Goal: Navigation & Orientation: Find specific page/section

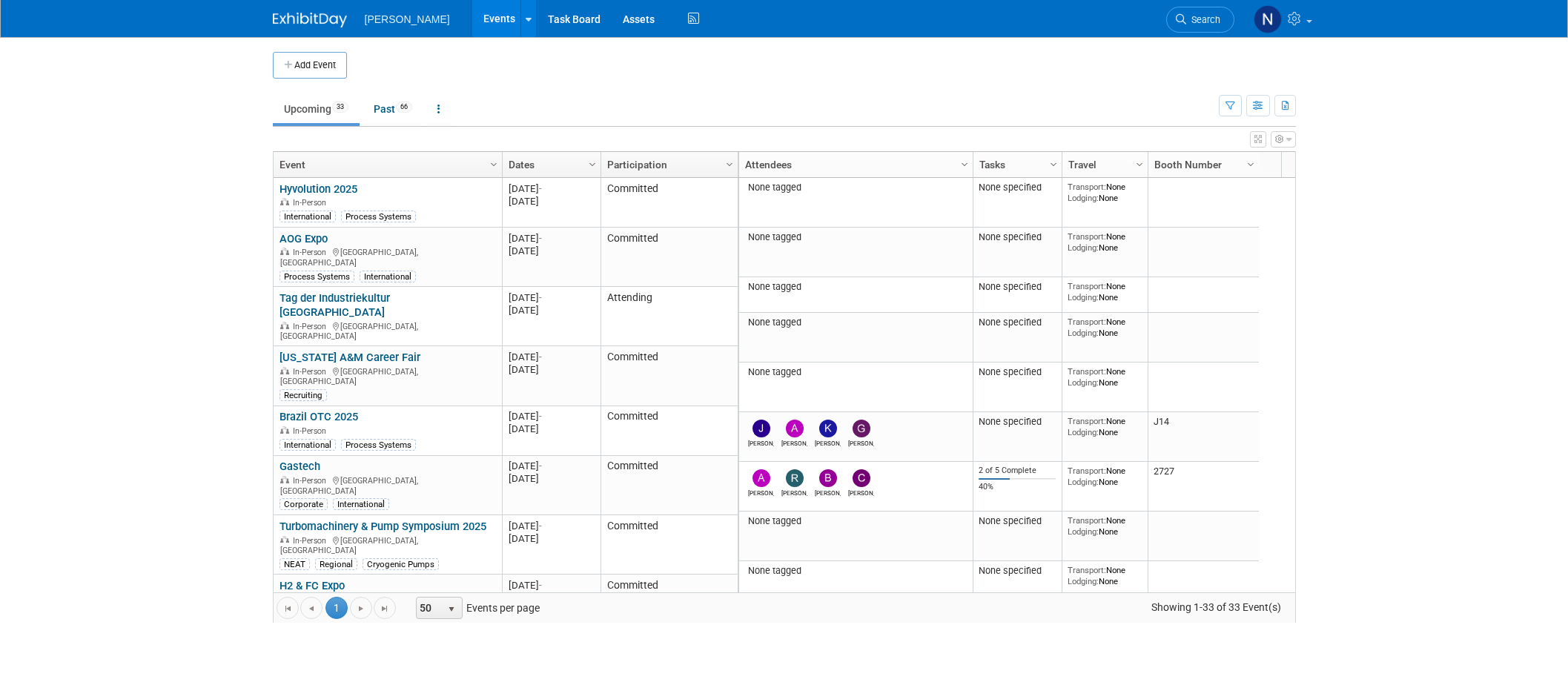
click at [318, 639] on link "CTG Customer Event" at bounding box center [330, 645] width 102 height 13
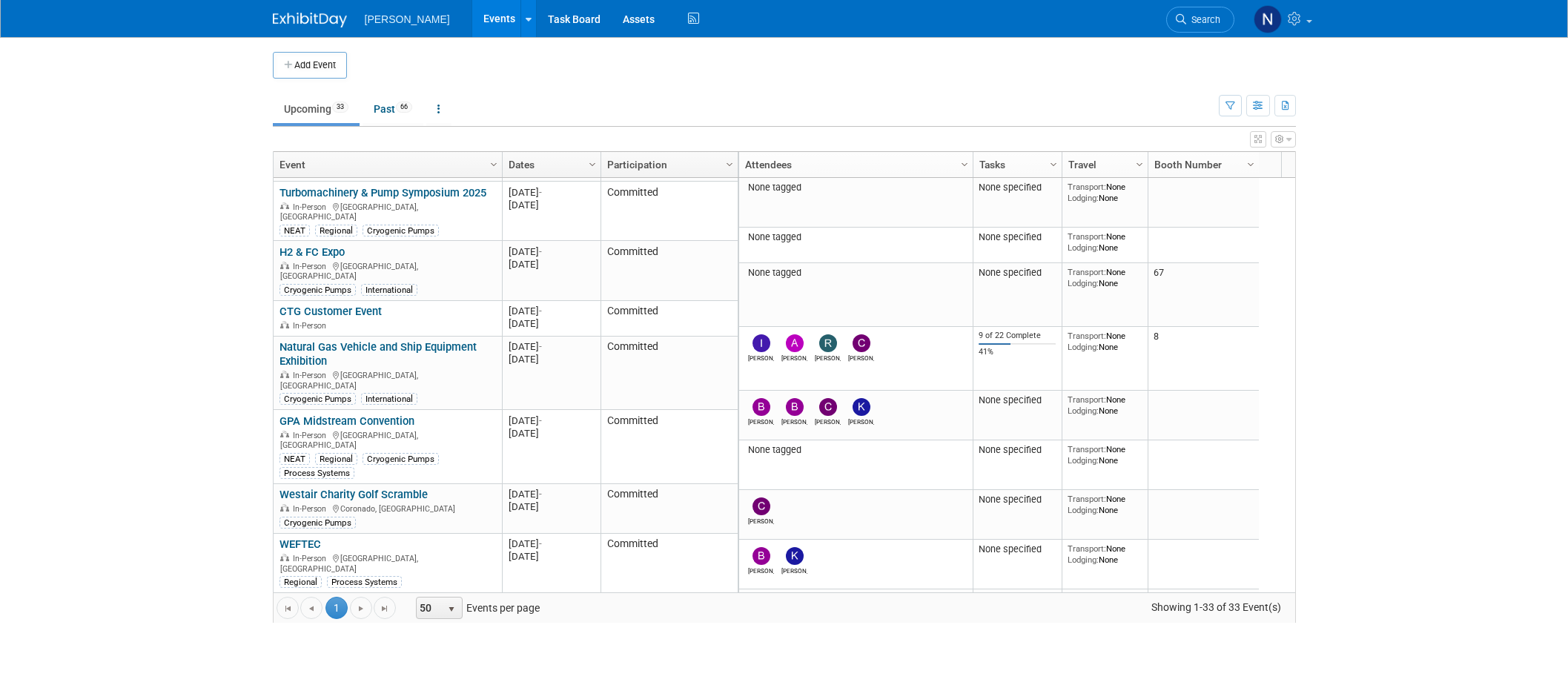
scroll to position [223, 0]
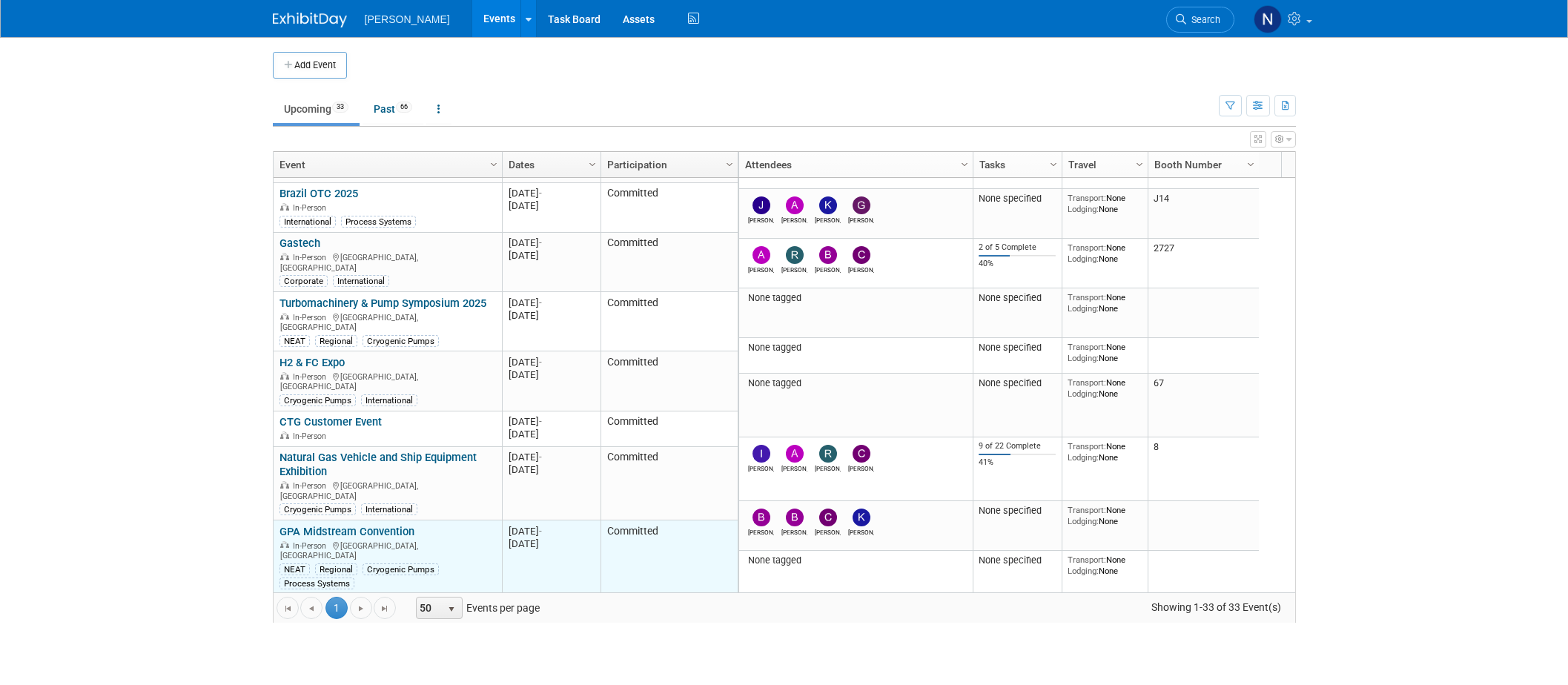
click at [358, 525] on link "GPA Midstream Convention" at bounding box center [347, 531] width 135 height 13
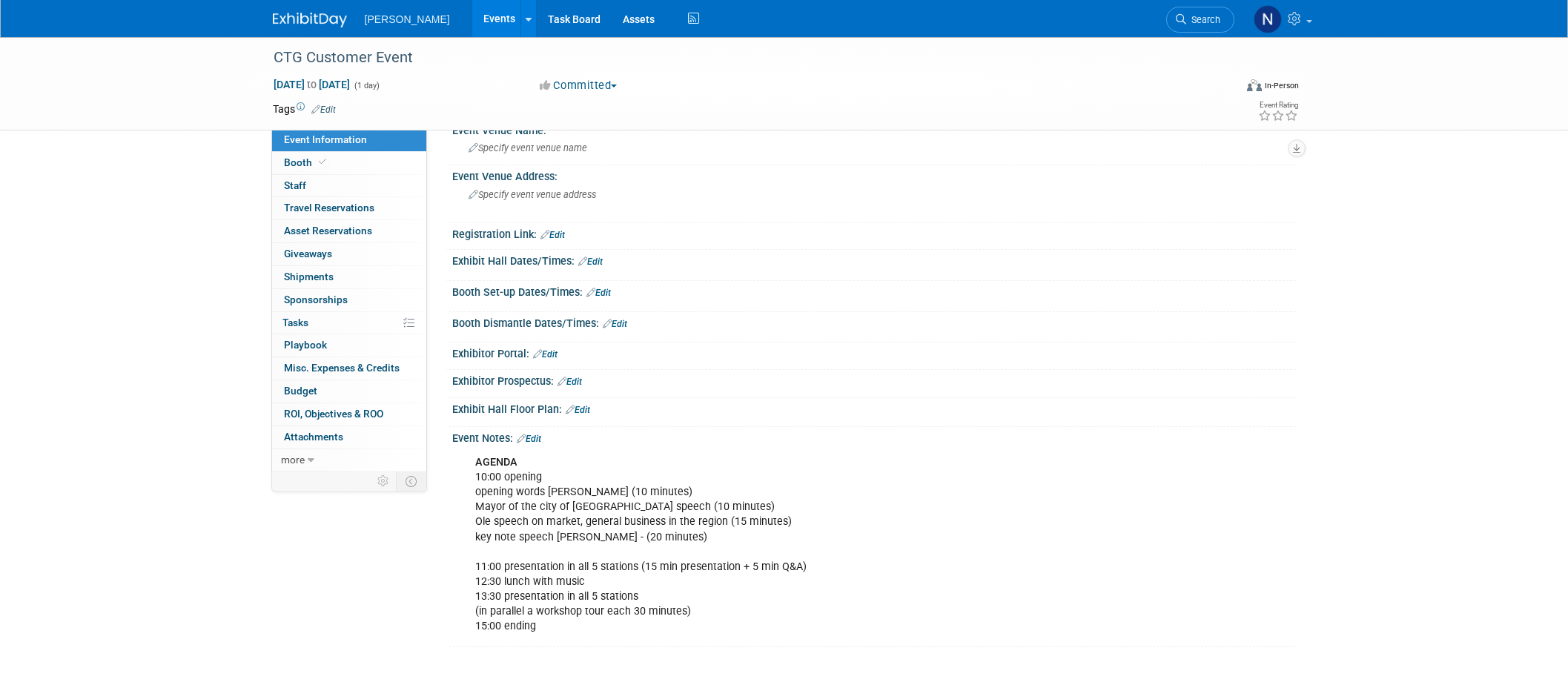
scroll to position [92, 0]
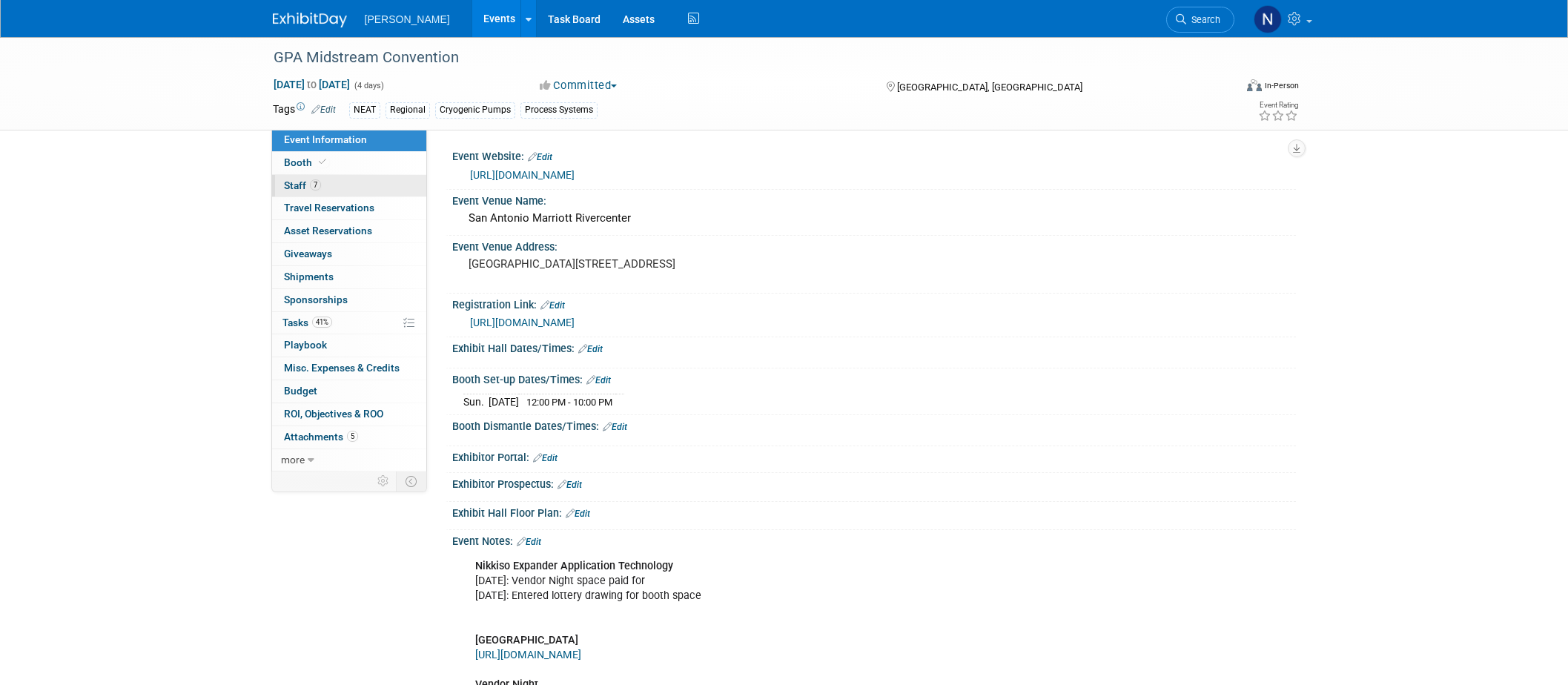
click at [287, 179] on span "Staff 7" at bounding box center [302, 185] width 37 height 12
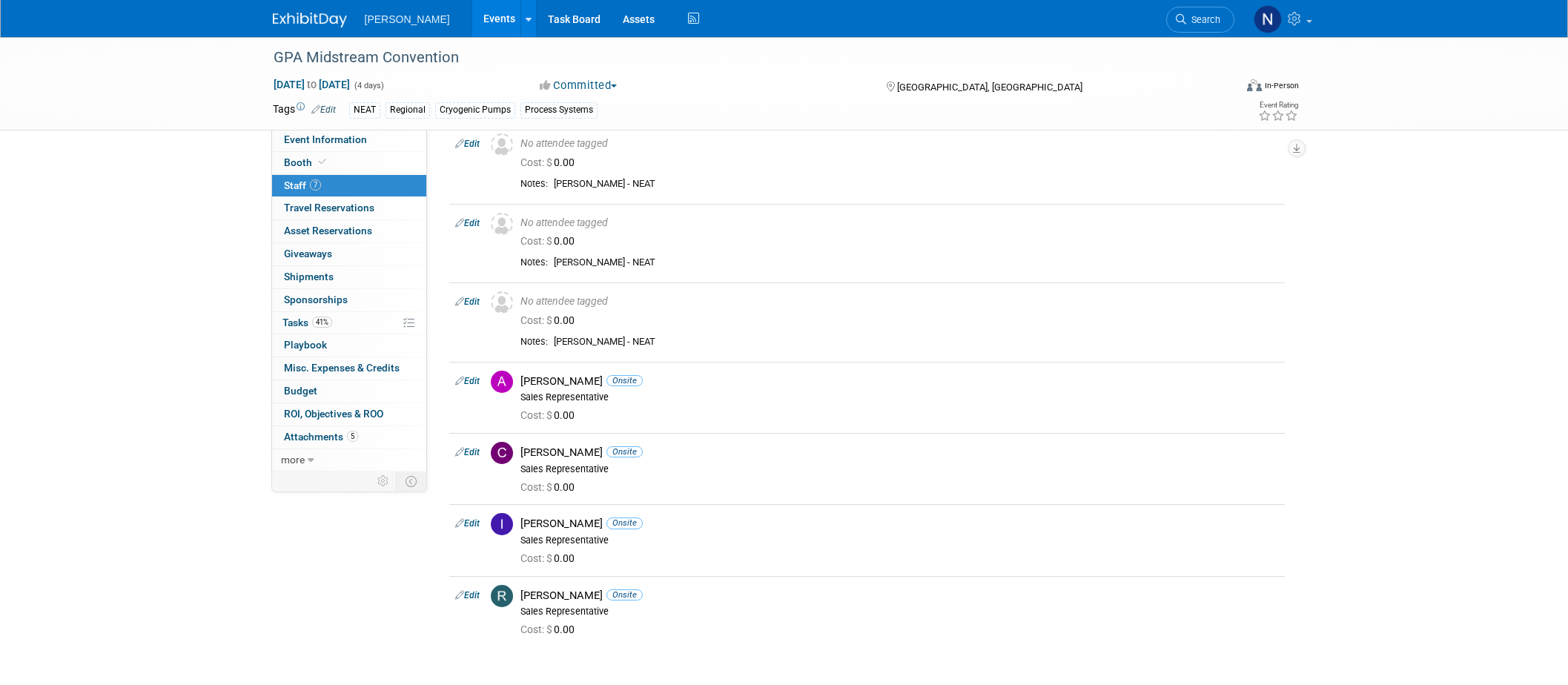
scroll to position [92, 0]
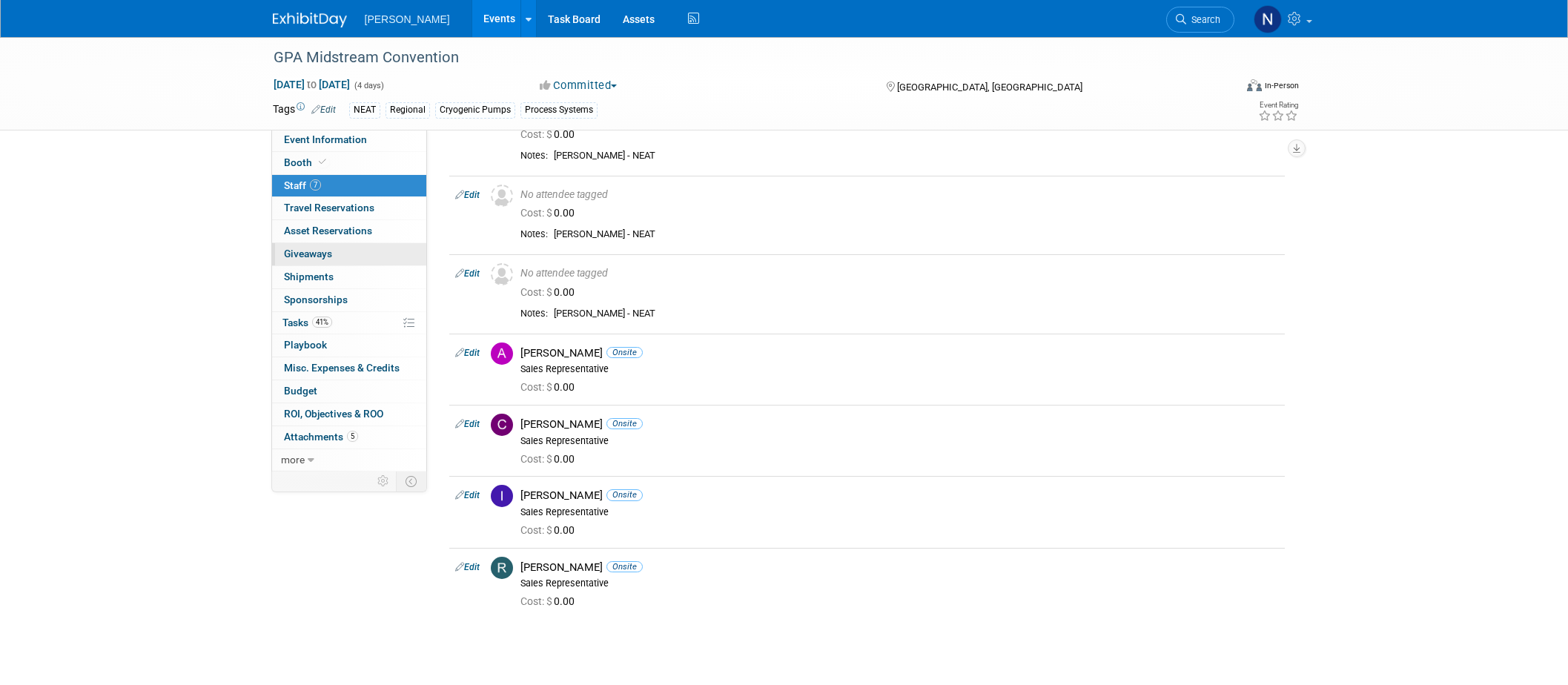
click at [313, 258] on span "Giveaways 0" at bounding box center [307, 253] width 48 height 12
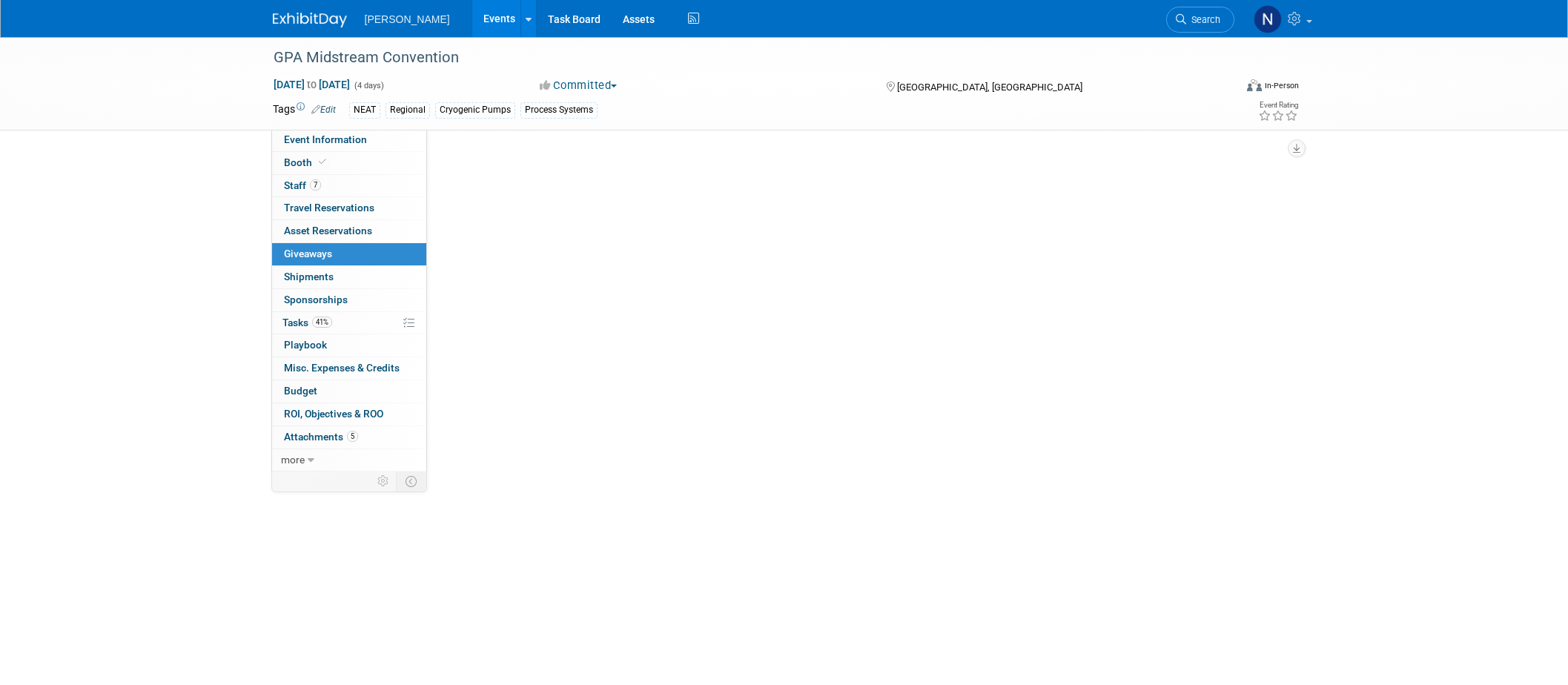
scroll to position [0, 0]
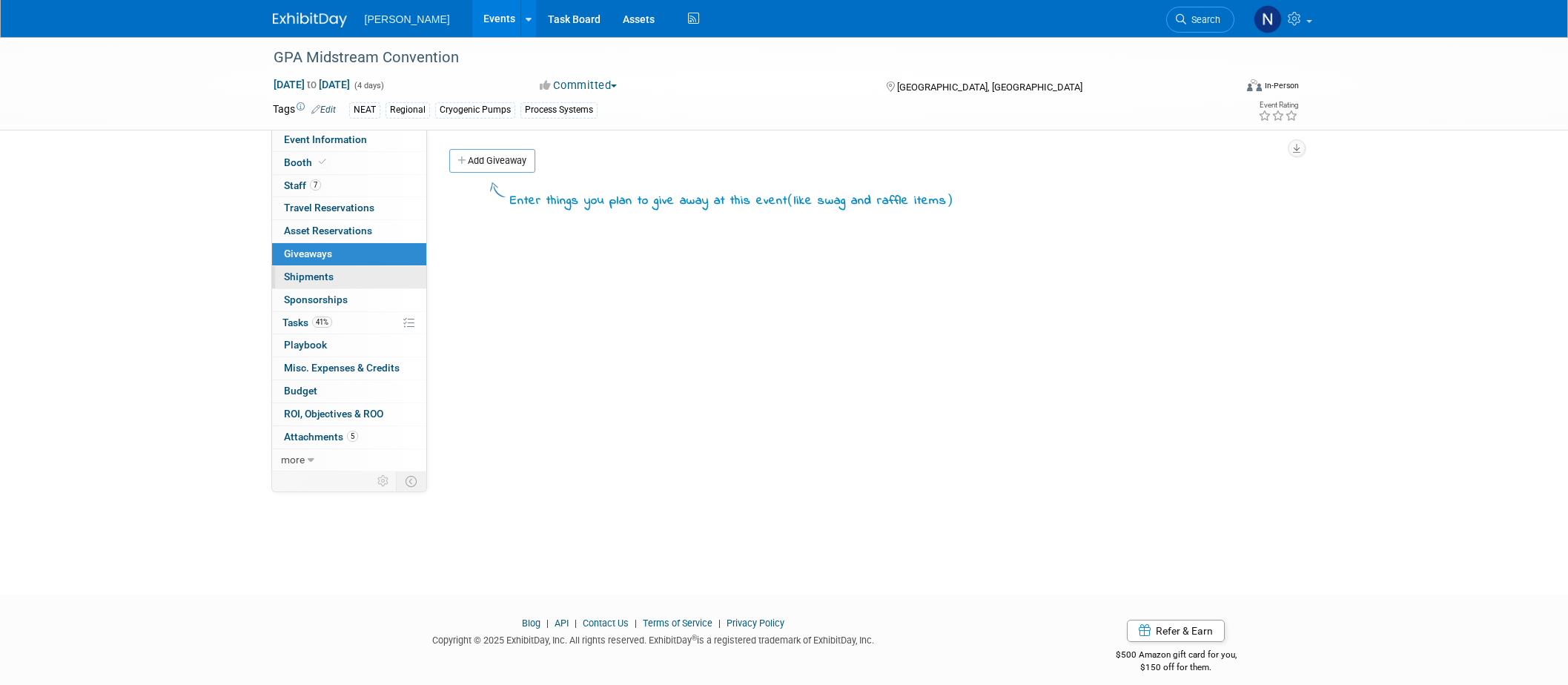
click at [315, 274] on span "Shipments 0" at bounding box center [308, 277] width 50 height 12
click at [317, 296] on span "Sponsorships 0" at bounding box center [315, 300] width 64 height 12
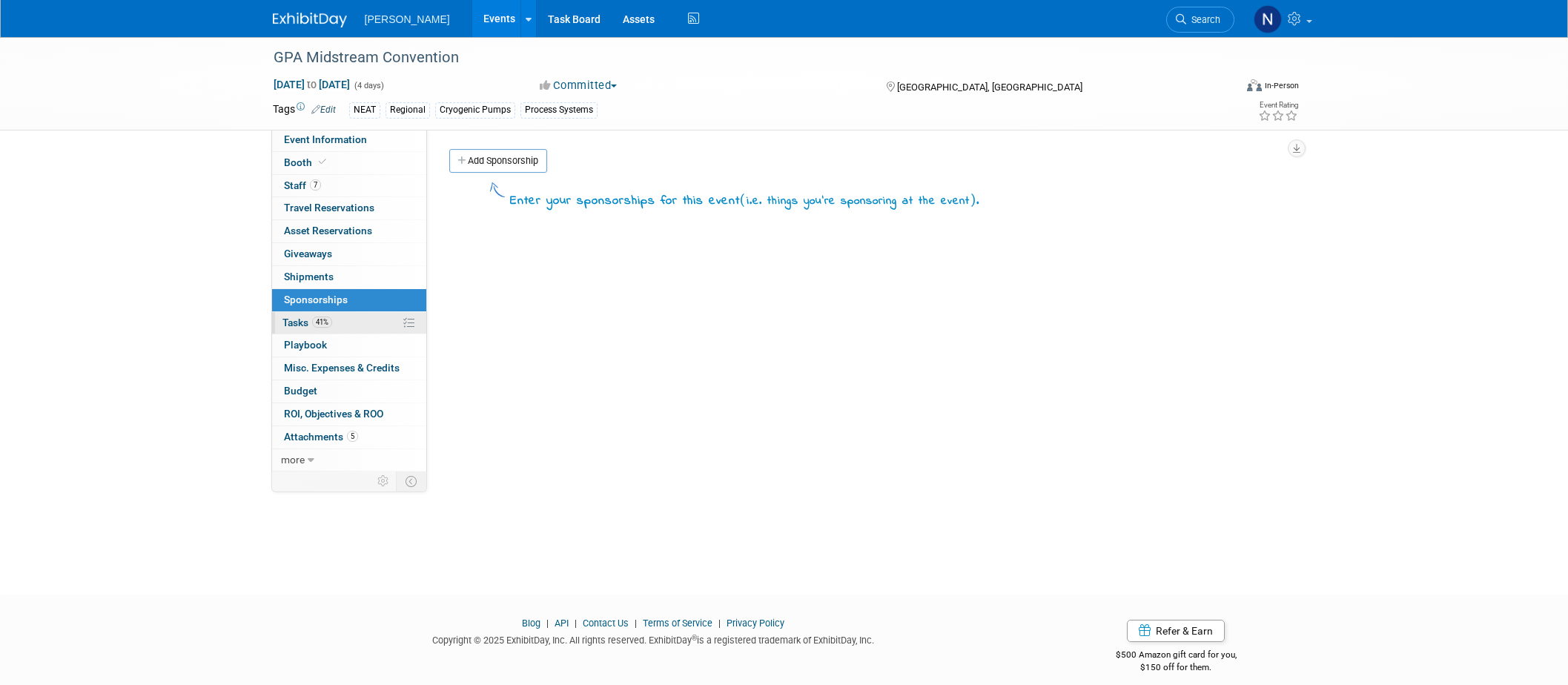
click at [299, 316] on span "Tasks 41%" at bounding box center [307, 322] width 50 height 12
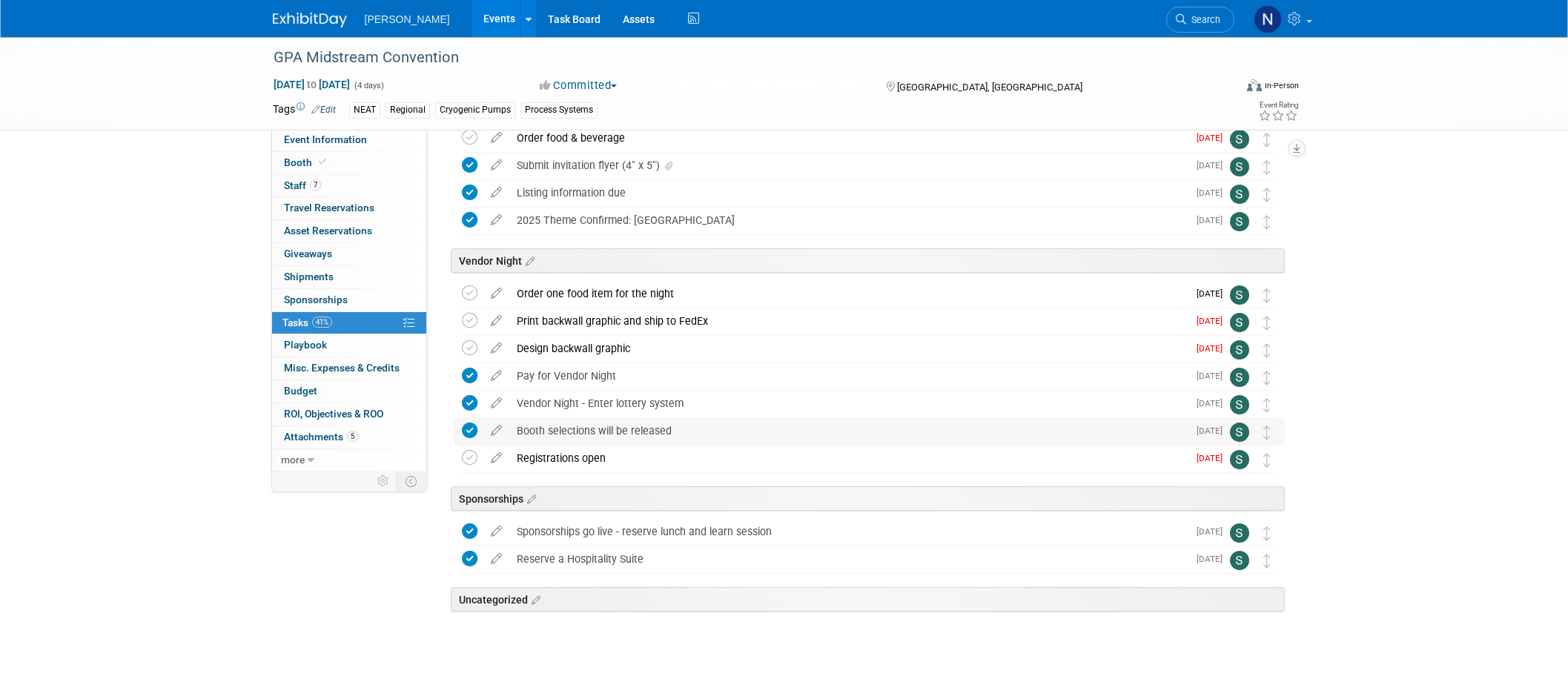
scroll to position [462, 0]
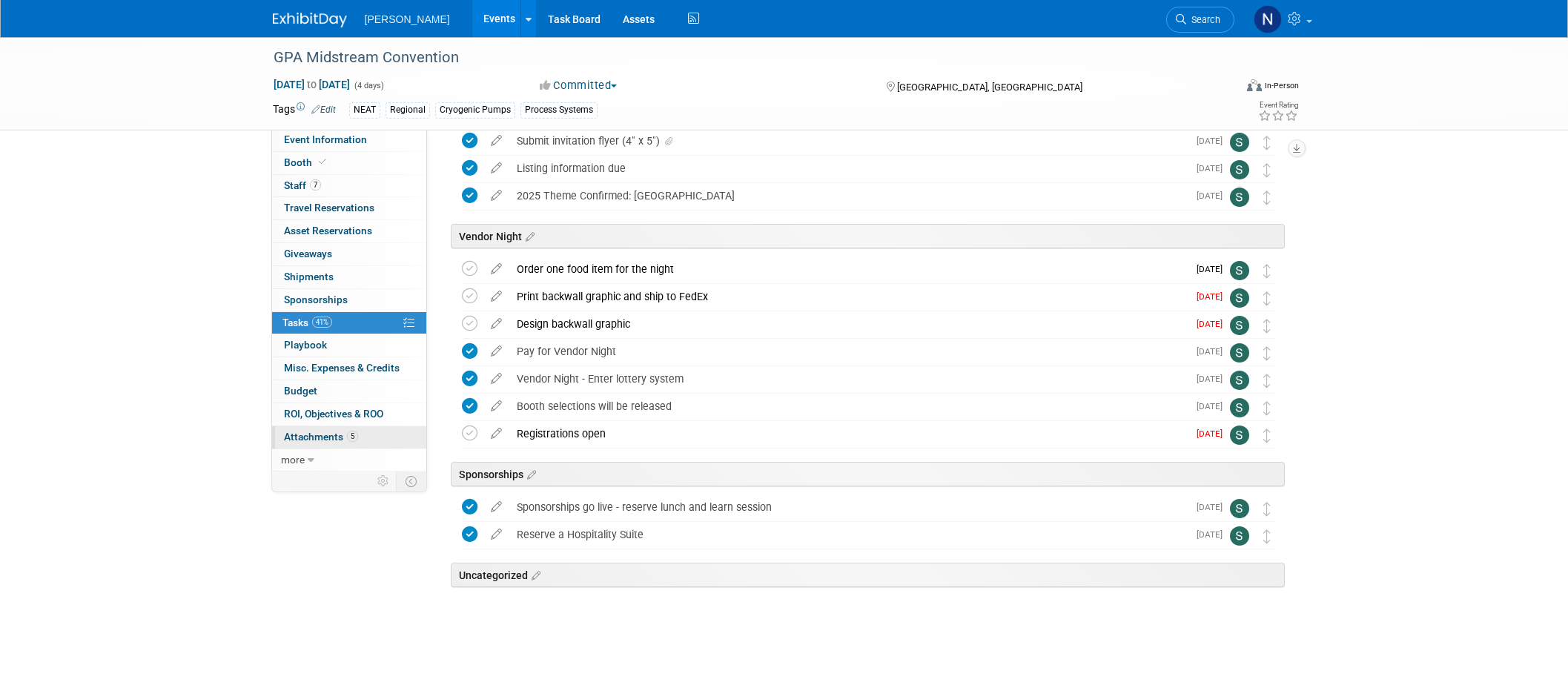
click at [311, 439] on span "Attachments 5" at bounding box center [321, 437] width 74 height 12
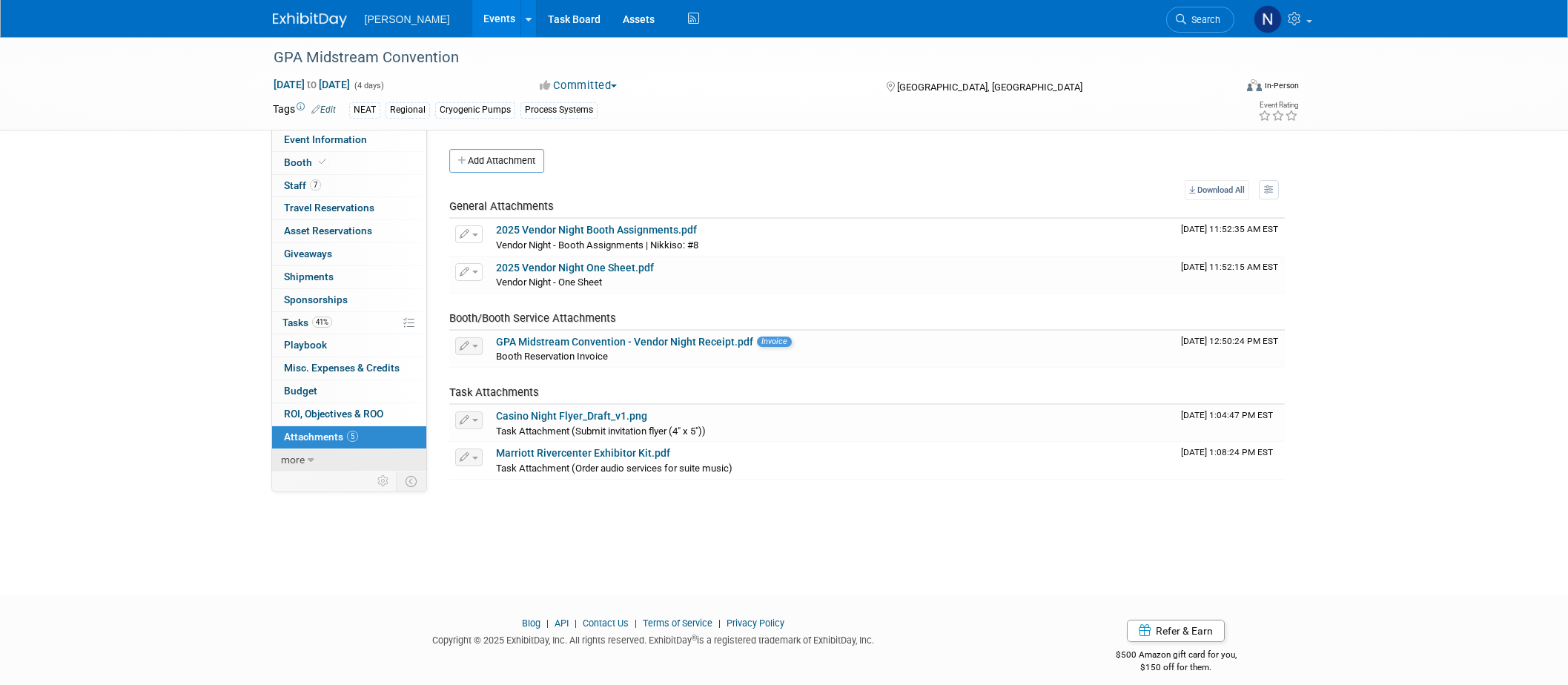
click at [291, 459] on span "more" at bounding box center [293, 460] width 24 height 12
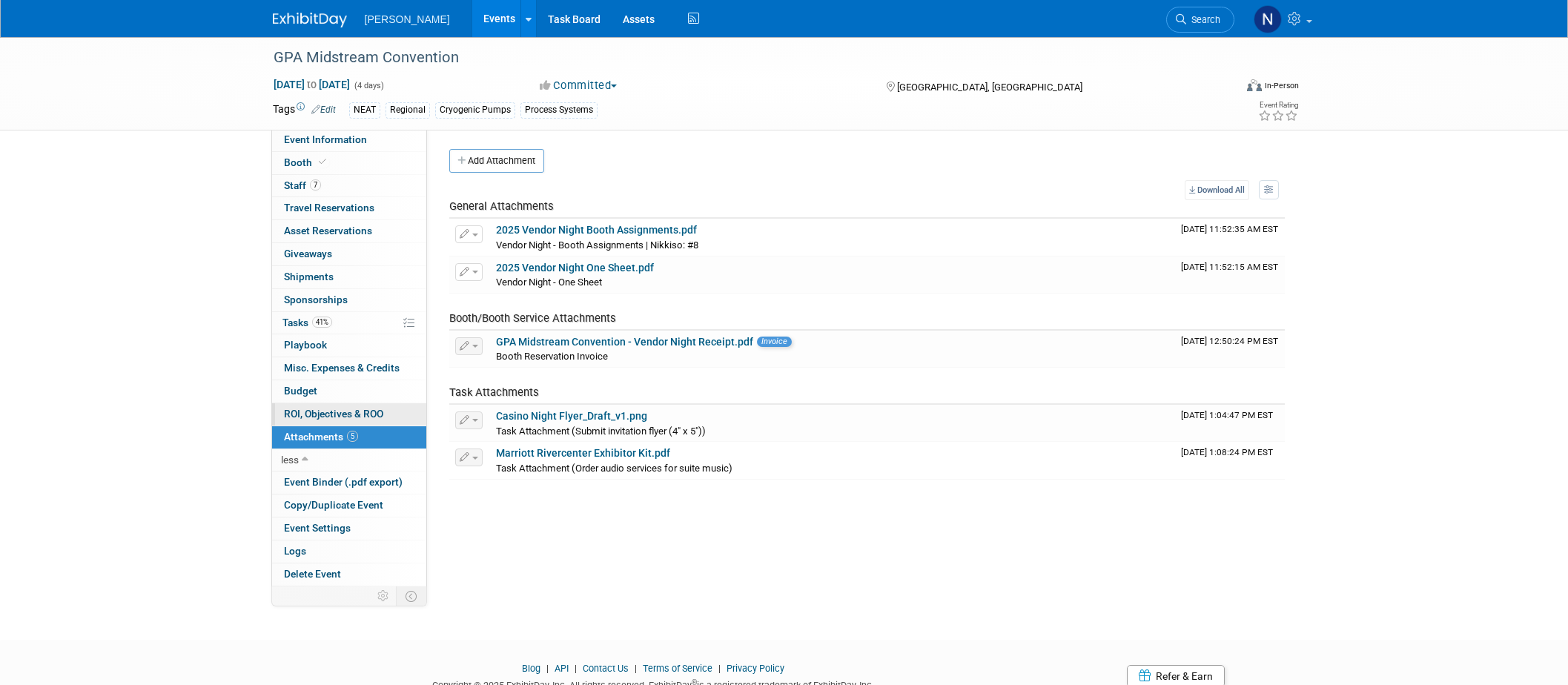
click at [349, 413] on span "ROI, Objectives & ROO 0" at bounding box center [334, 414] width 100 height 12
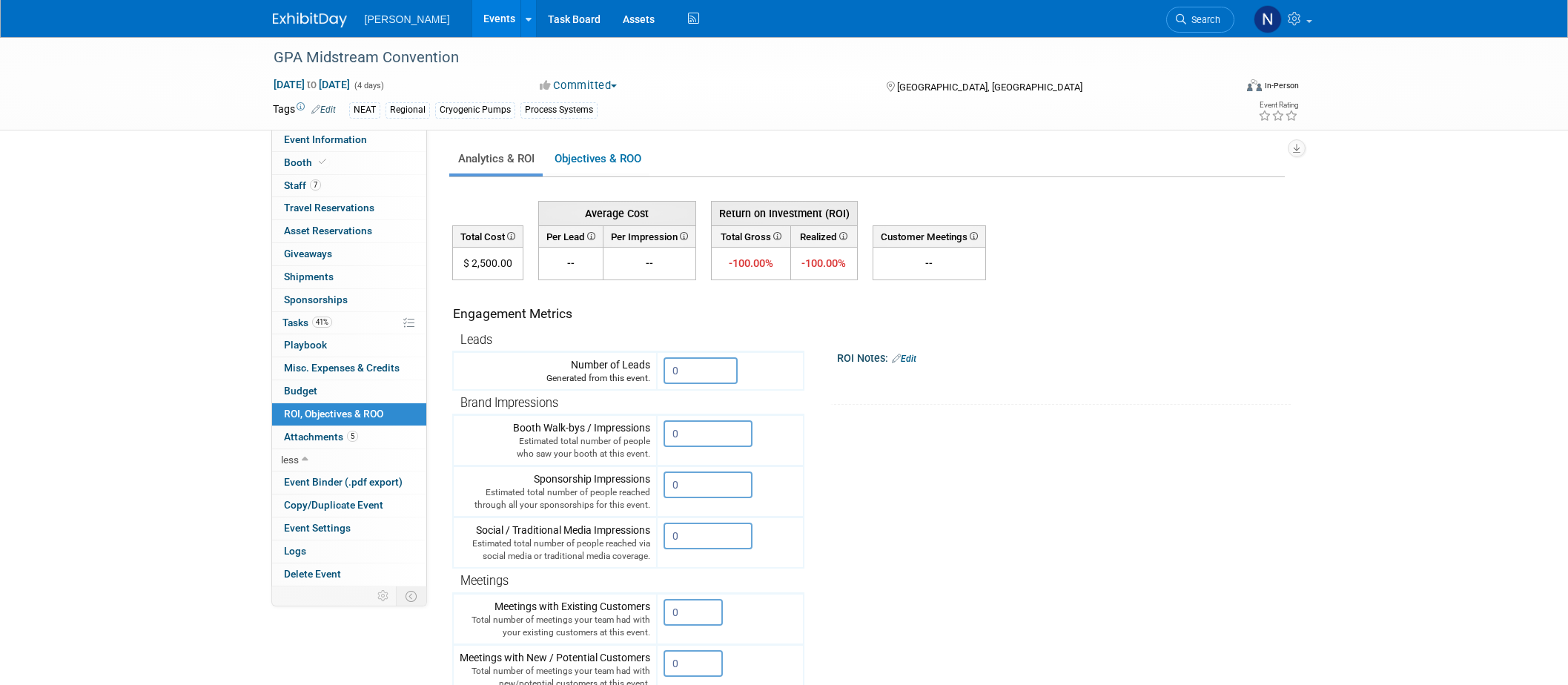
click at [302, 18] on img at bounding box center [309, 19] width 74 height 15
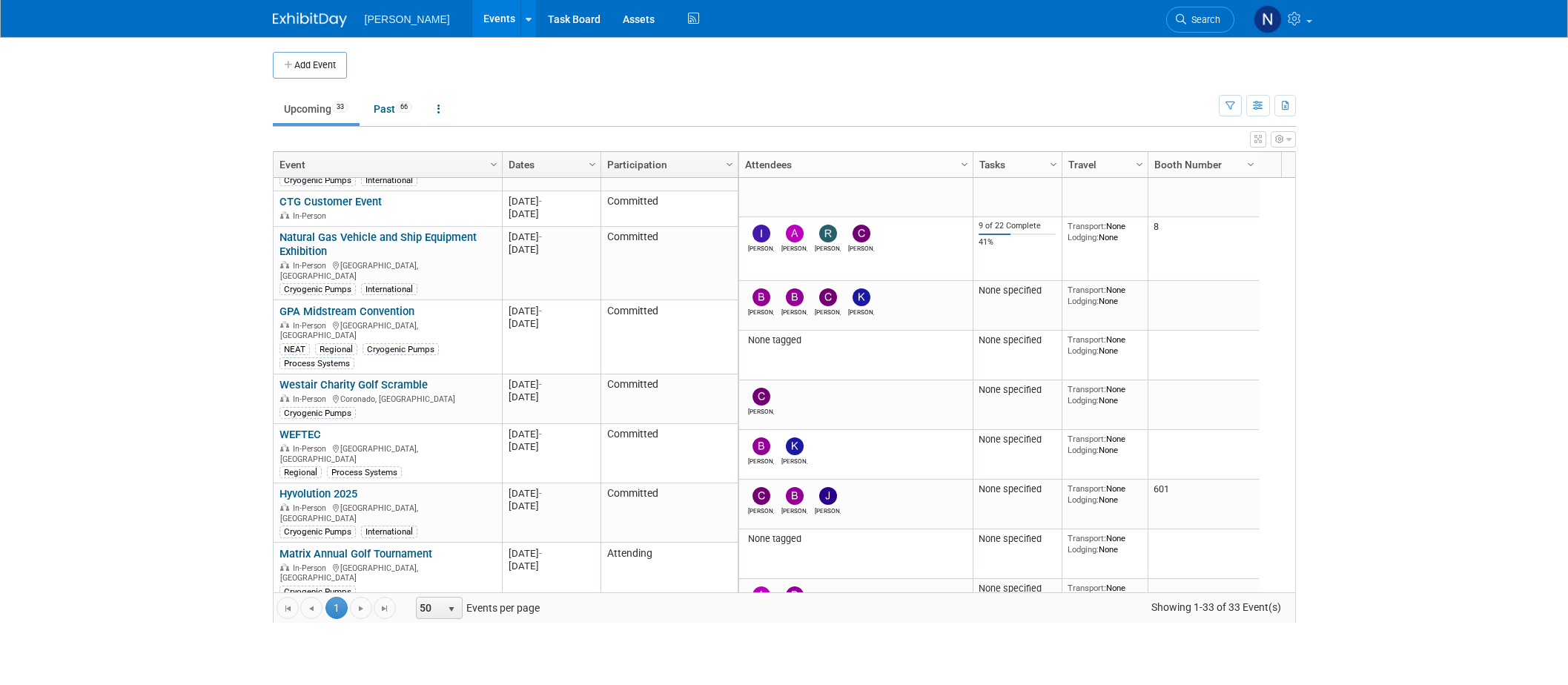
scroll to position [463, 0]
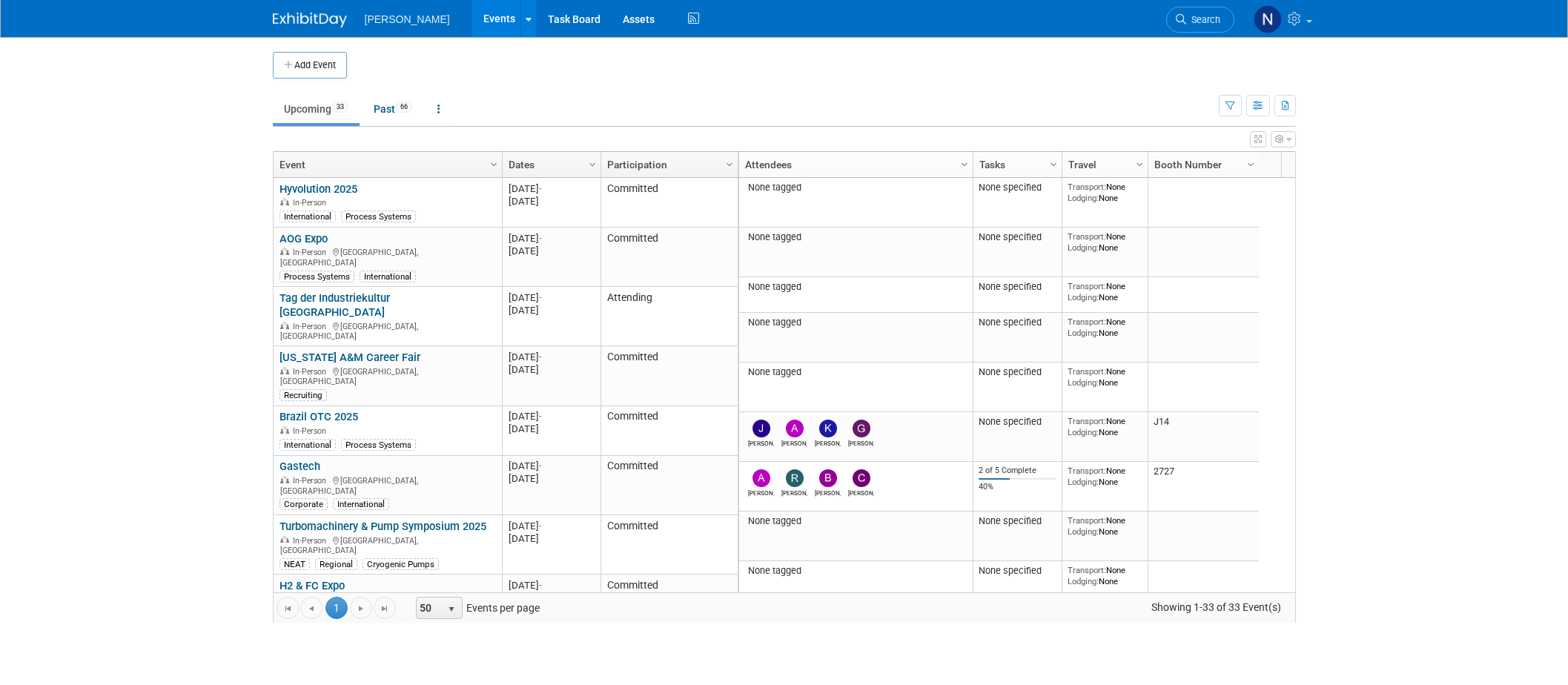
click at [1259, 135] on icon "button" at bounding box center [1258, 139] width 7 height 9
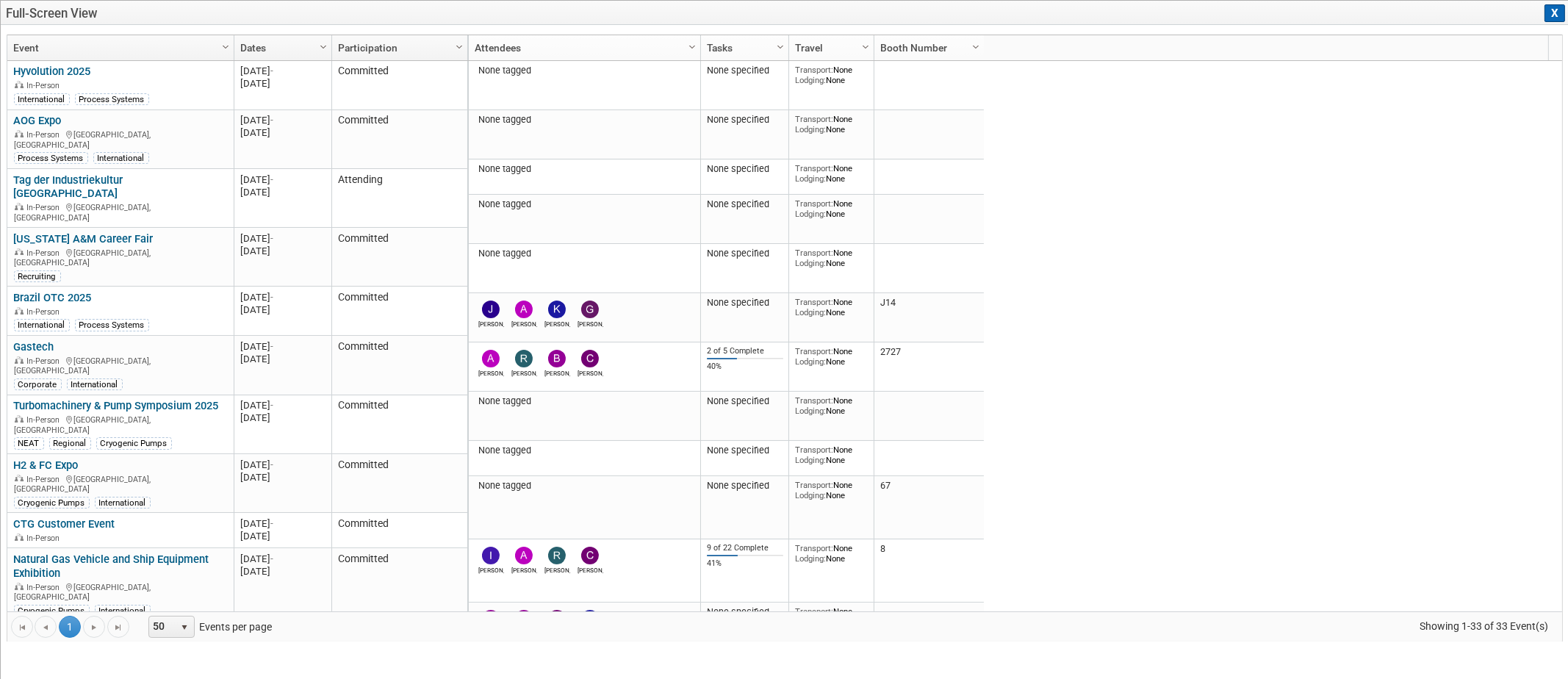
click at [1553, 9] on button "X" at bounding box center [1555, 13] width 21 height 17
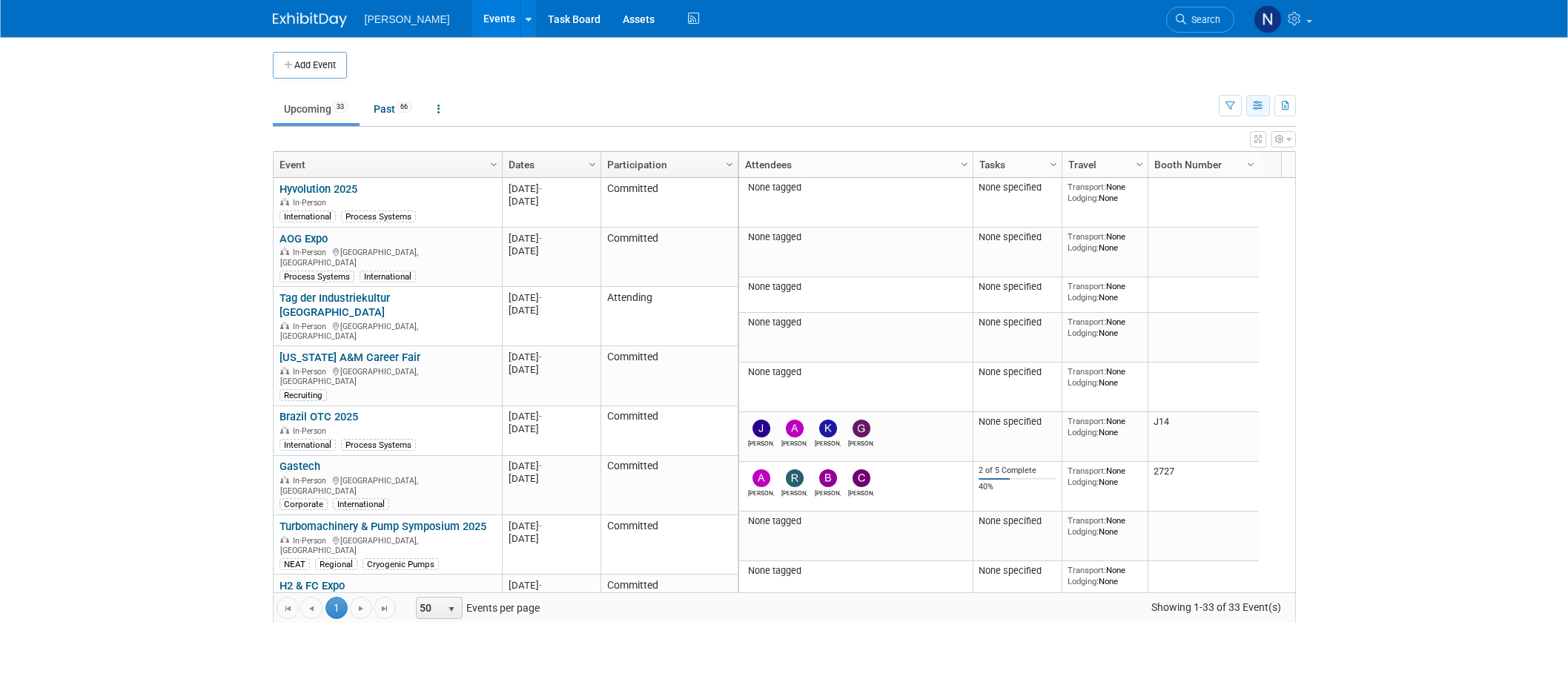
click at [1253, 101] on icon "button" at bounding box center [1258, 106] width 11 height 10
click at [1165, 197] on link "Calendar View" at bounding box center [1196, 204] width 125 height 21
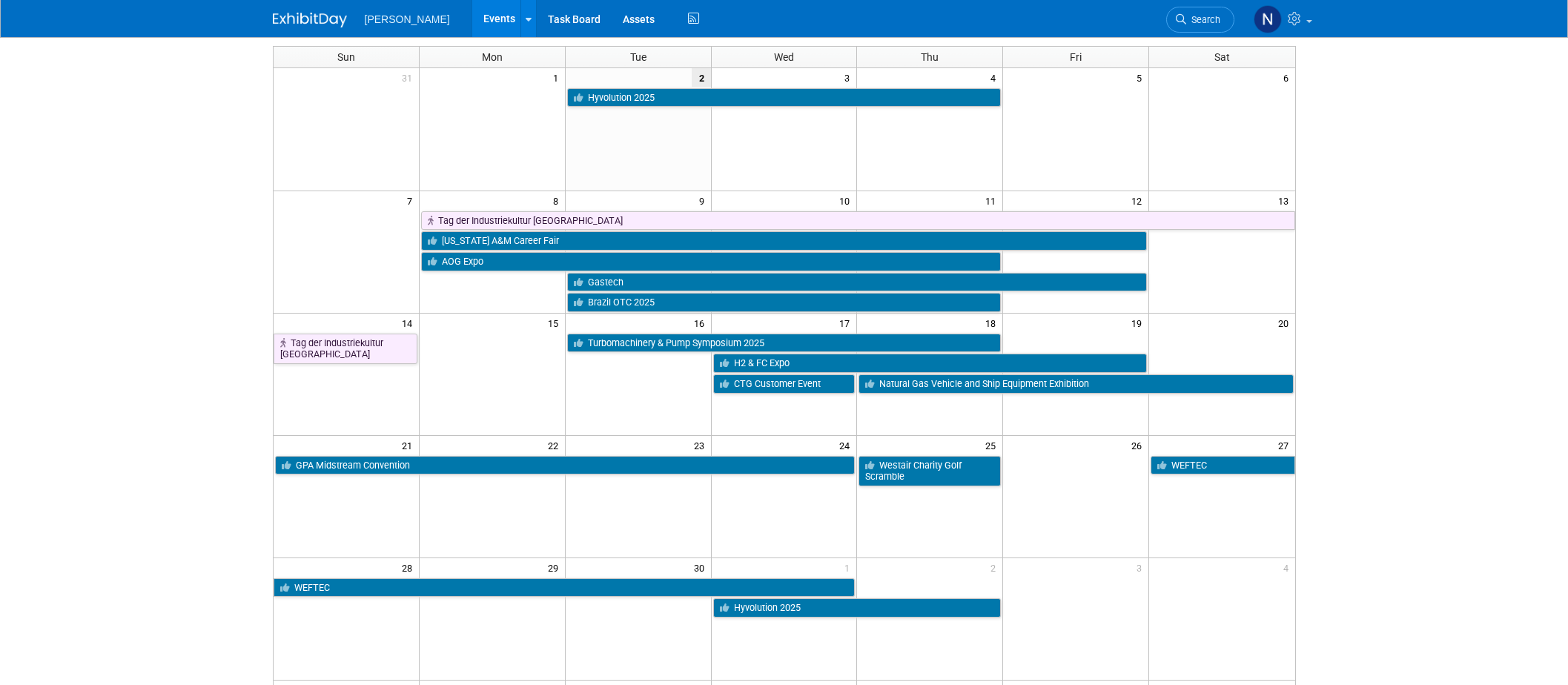
scroll to position [3, 0]
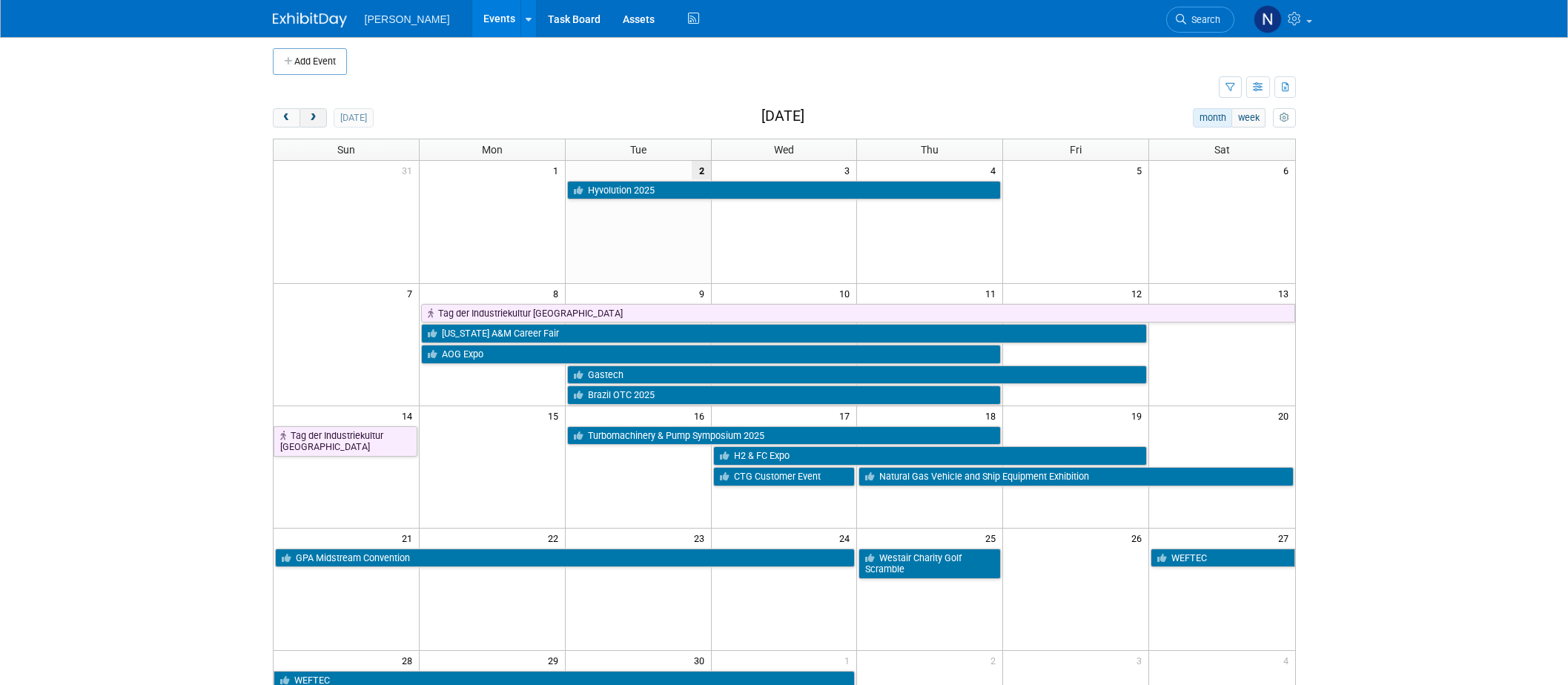
click at [319, 119] on button "next" at bounding box center [313, 118] width 27 height 19
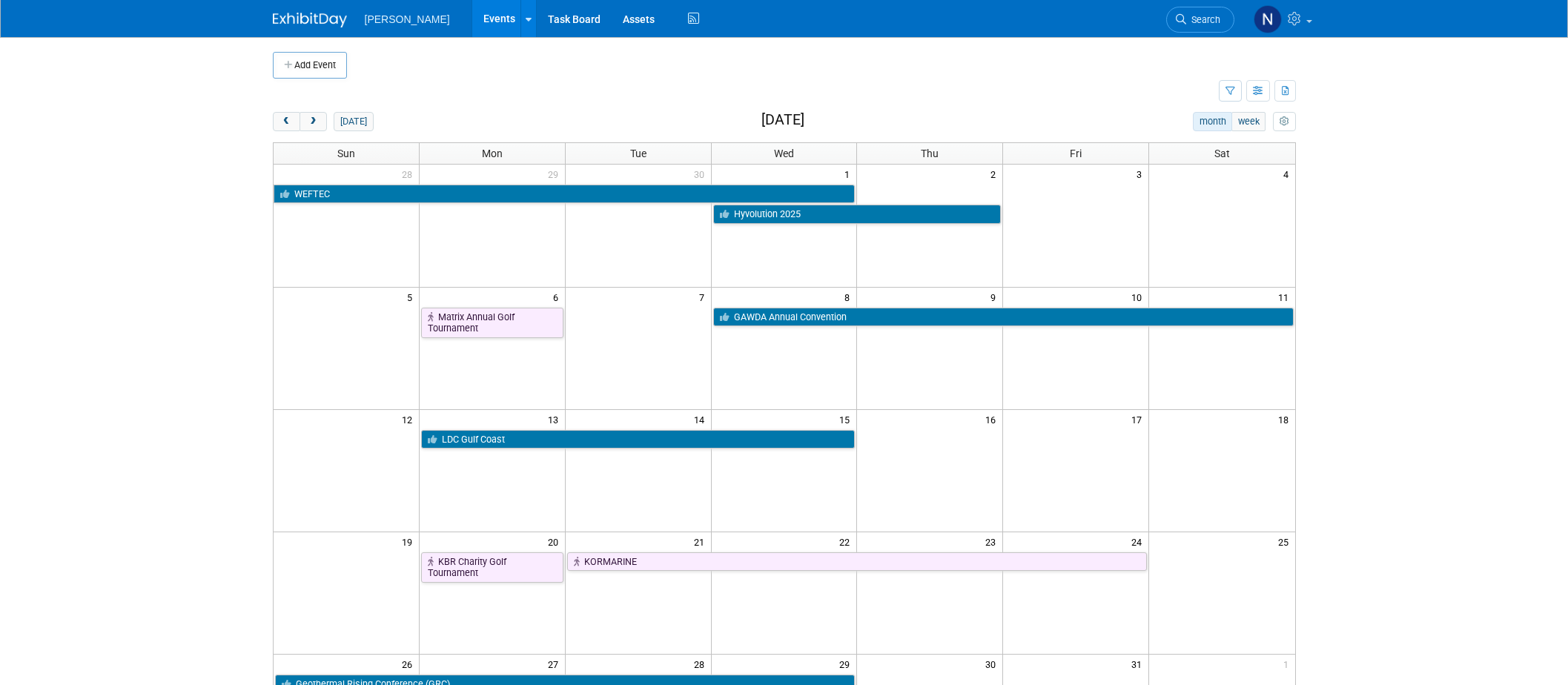
scroll to position [0, 0]
click at [311, 121] on span "next" at bounding box center [313, 121] width 11 height 10
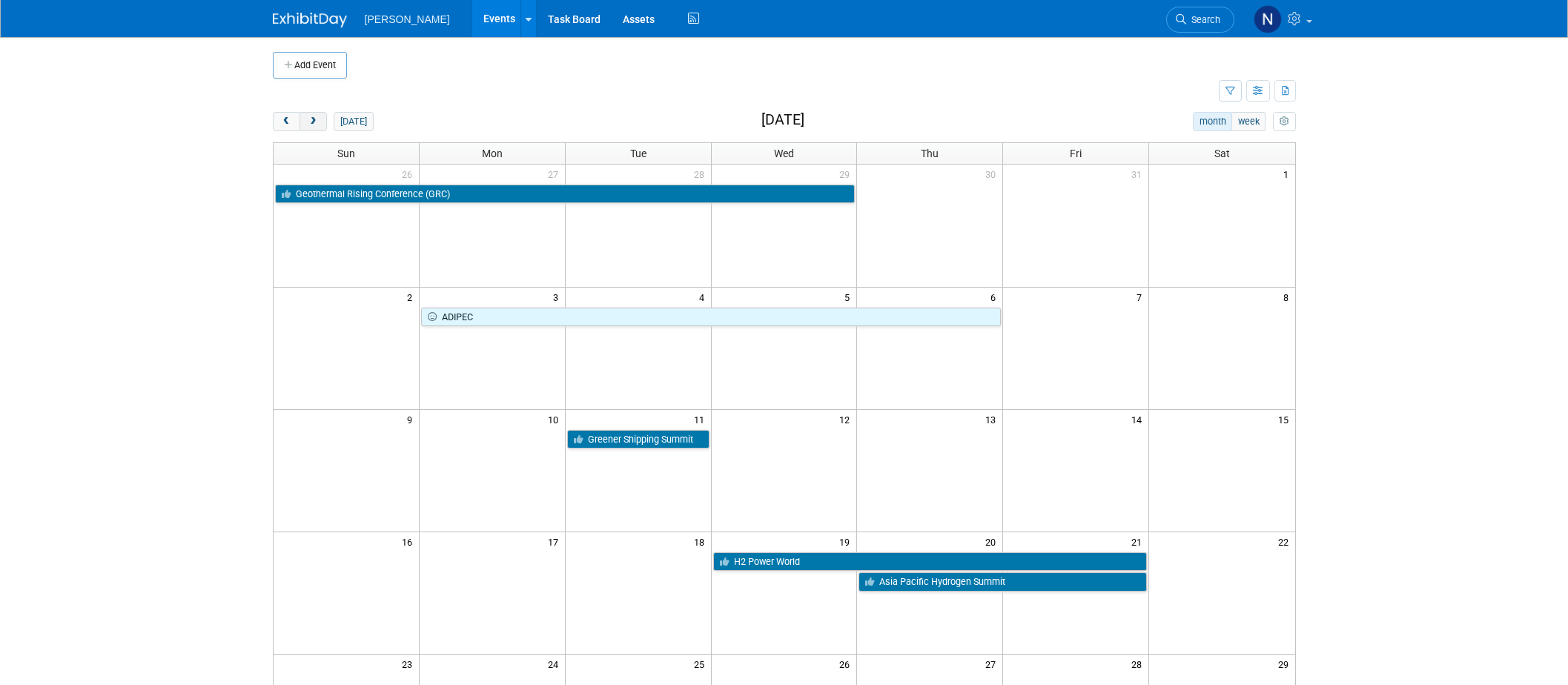
click at [311, 121] on span "next" at bounding box center [313, 121] width 11 height 10
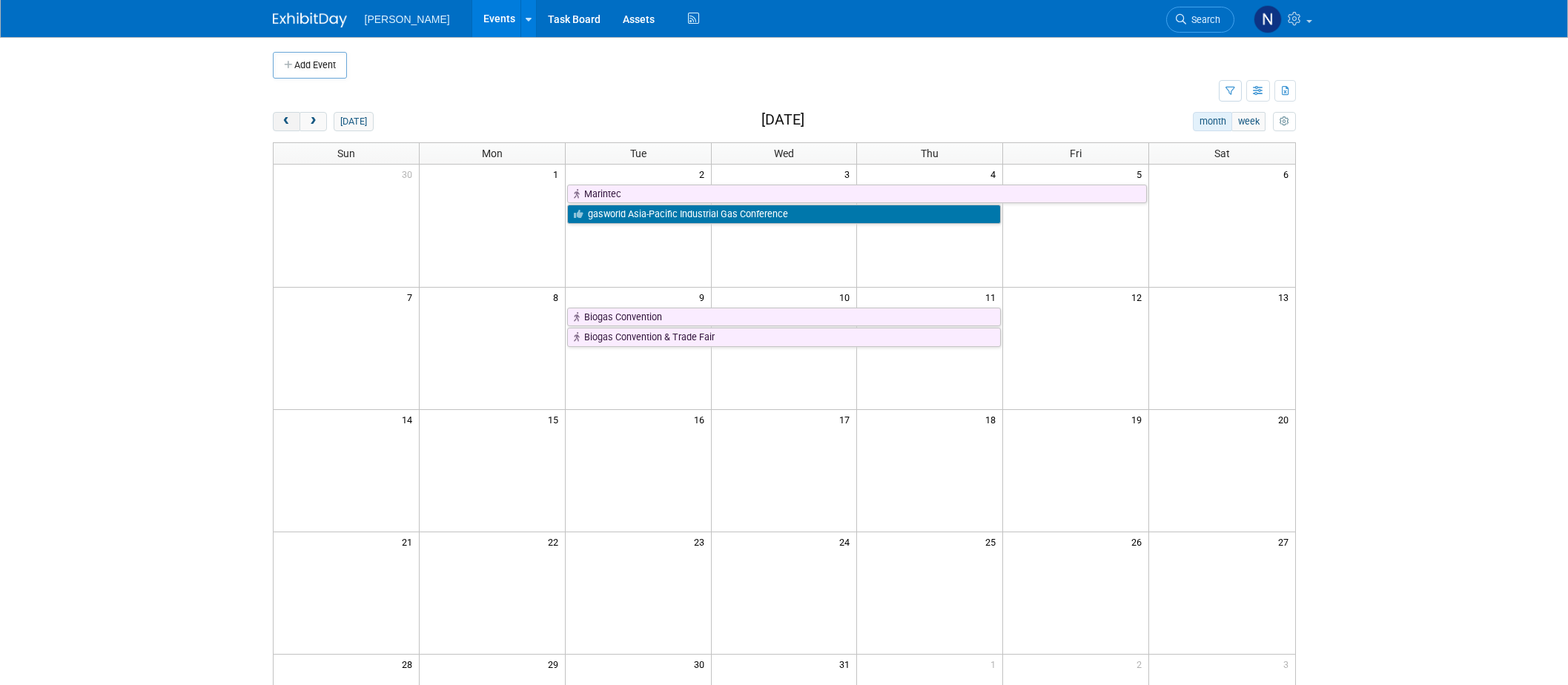
click at [284, 118] on span "prev" at bounding box center [287, 121] width 11 height 10
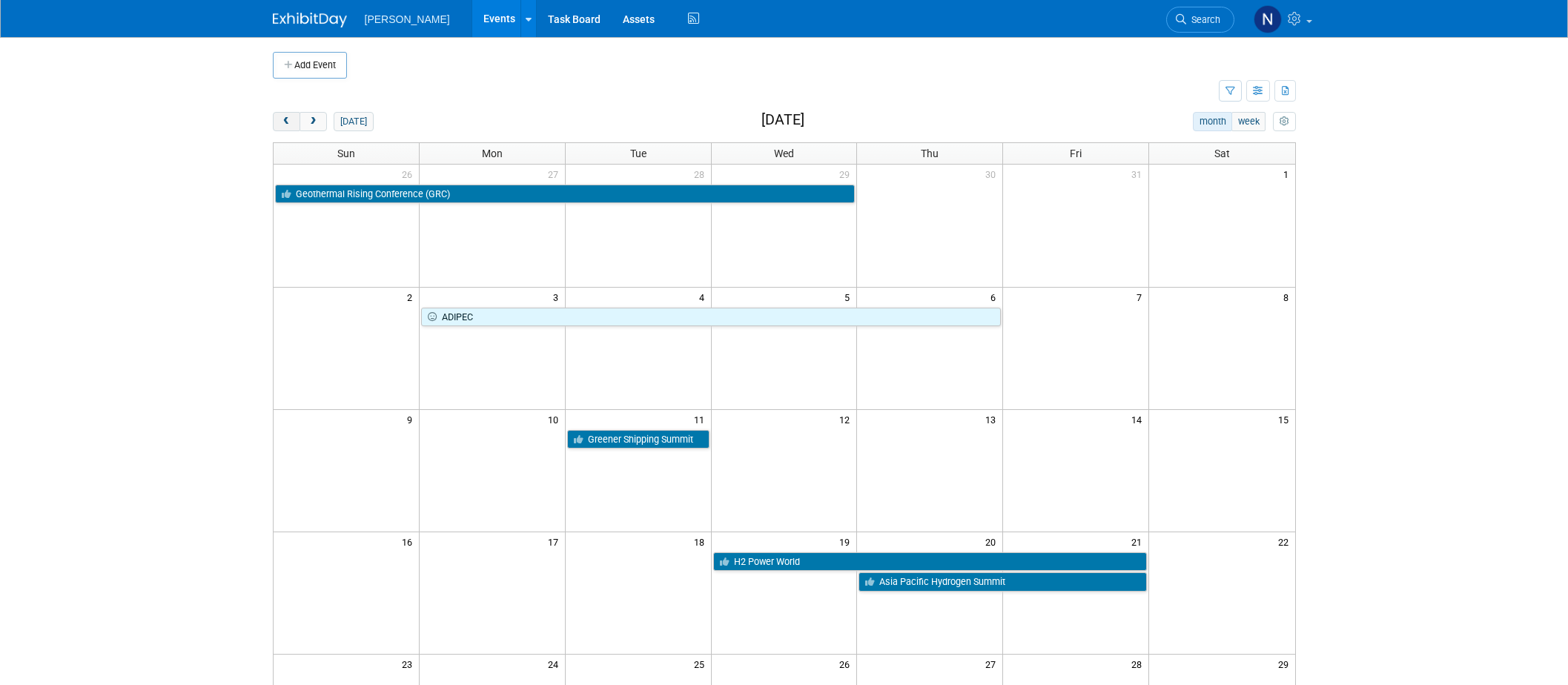
click at [284, 118] on span "prev" at bounding box center [287, 121] width 11 height 10
